Goal: Information Seeking & Learning: Check status

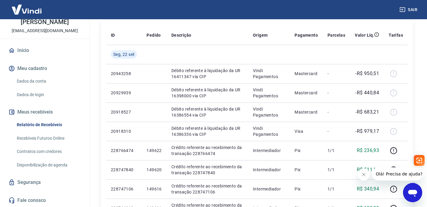
scroll to position [78, 0]
click at [364, 174] on icon "Close message from company" at bounding box center [363, 174] width 5 height 5
click at [412, 184] on div "Open messaging window" at bounding box center [413, 192] width 18 height 18
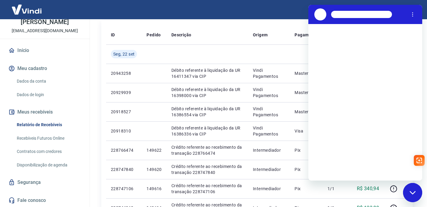
scroll to position [0, 0]
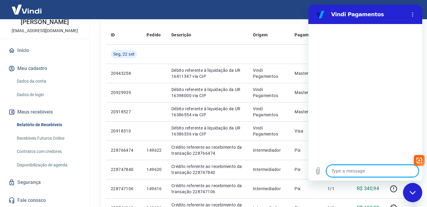
type textarea "B"
type textarea "x"
type textarea "Bo"
type textarea "x"
type textarea "Bom"
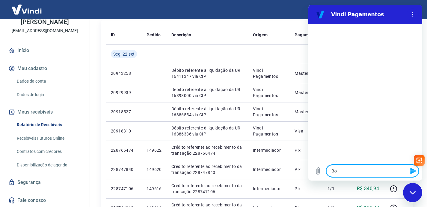
type textarea "x"
type textarea "Bom"
type textarea "x"
type textarea "Bom d"
type textarea "x"
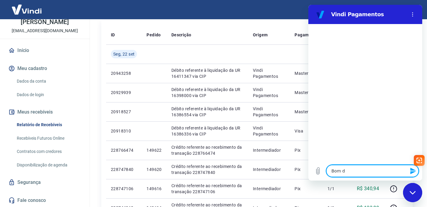
type textarea "Bom di"
type textarea "x"
type textarea "Bom dia"
type textarea "x"
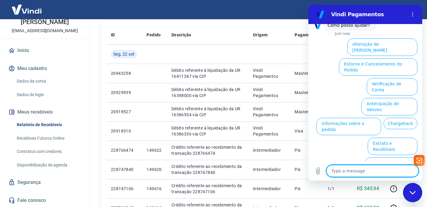
scroll to position [44, 0]
click at [384, 137] on button "Extrato e Recebíveis" at bounding box center [393, 145] width 50 height 17
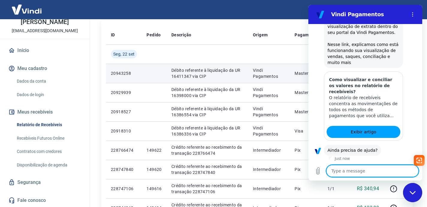
scroll to position [97, 0]
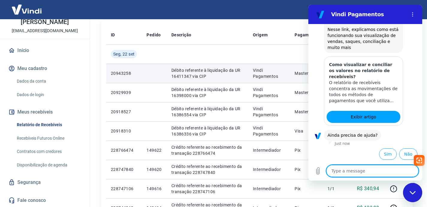
click at [208, 69] on p "Débito referente à liquidação da UR 16411347 via CIP" at bounding box center [207, 73] width 72 height 12
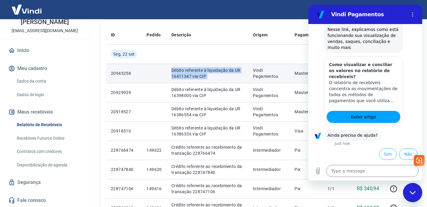
copy p "Débito referente à liquidação da UR 16411347 via CIP"
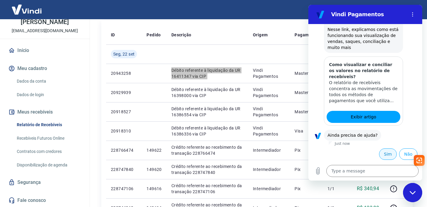
click at [382, 152] on button "Sim" at bounding box center [388, 153] width 18 height 11
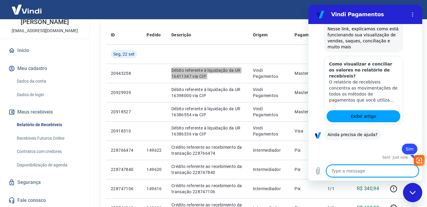
click at [348, 174] on textarea at bounding box center [372, 171] width 92 height 12
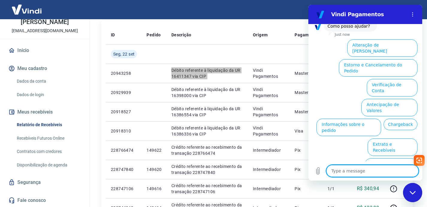
scroll to position [254, 0]
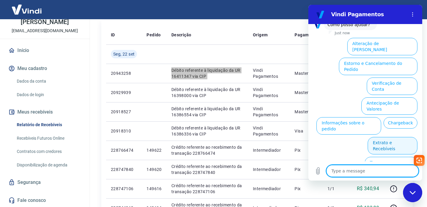
click at [388, 137] on button "Extrato e Recebíveis" at bounding box center [393, 145] width 50 height 17
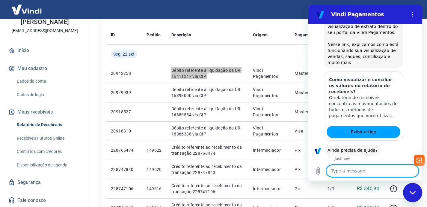
scroll to position [307, 0]
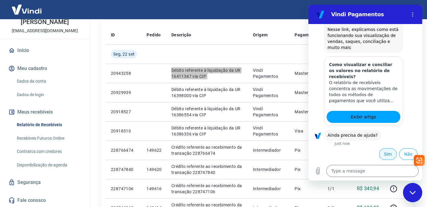
click at [385, 155] on button "Sim" at bounding box center [388, 153] width 18 height 11
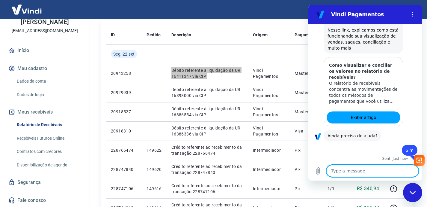
scroll to position [308, 0]
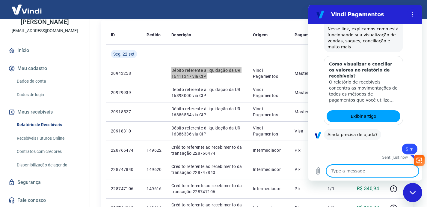
type textarea "x"
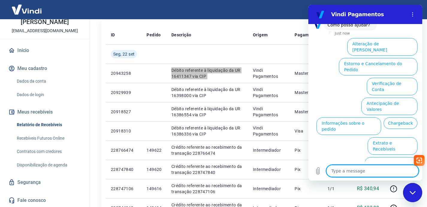
scroll to position [463, 0]
